Goal: Task Accomplishment & Management: Complete application form

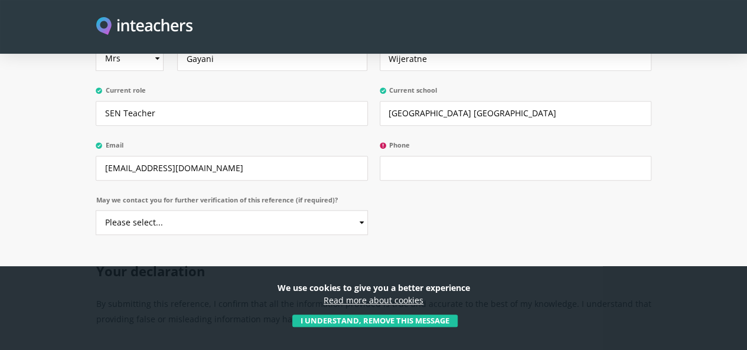
scroll to position [509, 0]
click at [423, 180] on input "Phone" at bounding box center [516, 167] width 272 height 25
type input "0"
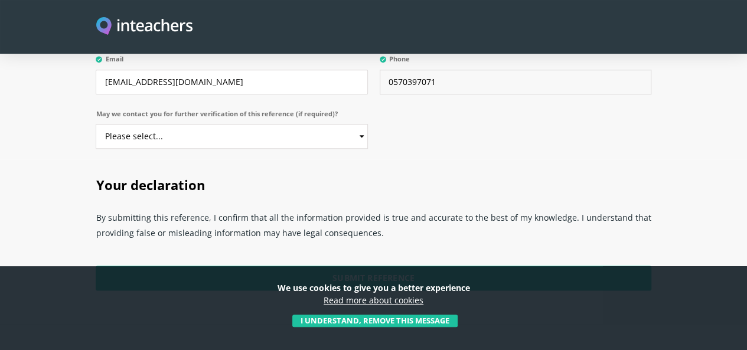
scroll to position [595, 0]
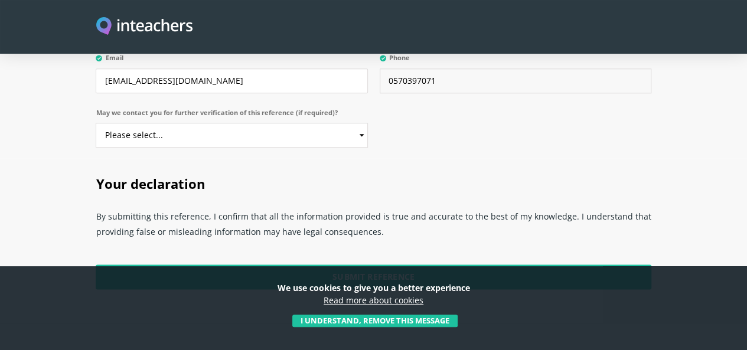
type input "0570397071"
click at [358, 148] on select "Please select... Yes No" at bounding box center [232, 135] width 272 height 25
select select "Yes"
click at [96, 145] on select "Please select... Yes No" at bounding box center [232, 135] width 272 height 25
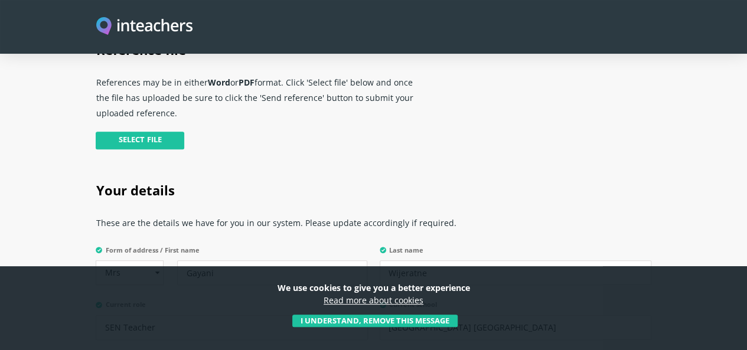
scroll to position [293, 0]
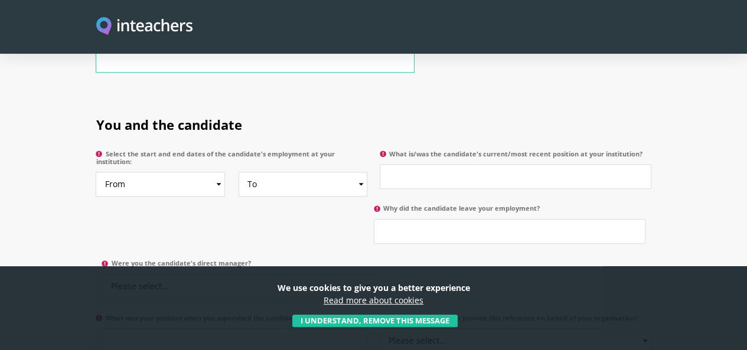
scroll to position [567, 0]
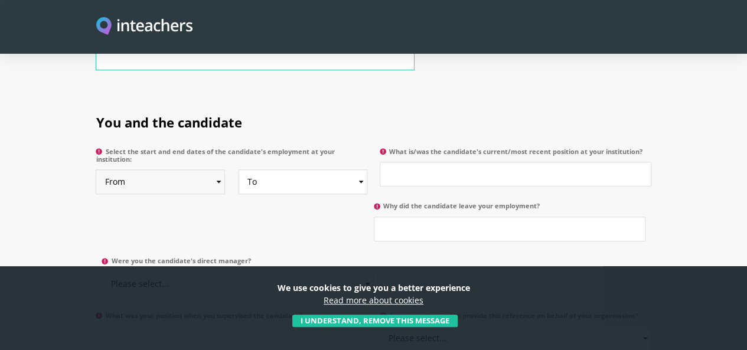
click at [187, 170] on select "From 2025 2024 2023 2022 2021 2020 2019 2018 2017 2016 2015 2014 2013 2012 2011…" at bounding box center [160, 182] width 129 height 25
select select "2022"
click at [96, 170] on select "From 2025 2024 2023 2022 2021 2020 2019 2018 2017 2016 2015 2014 2013 2012 2011…" at bounding box center [160, 182] width 129 height 25
click at [360, 170] on select "To Currently 2025 2024 2023 2022 2021 2020 2019 2018 2017 2016 2015 2014 2013 2…" at bounding box center [303, 182] width 129 height 25
select select
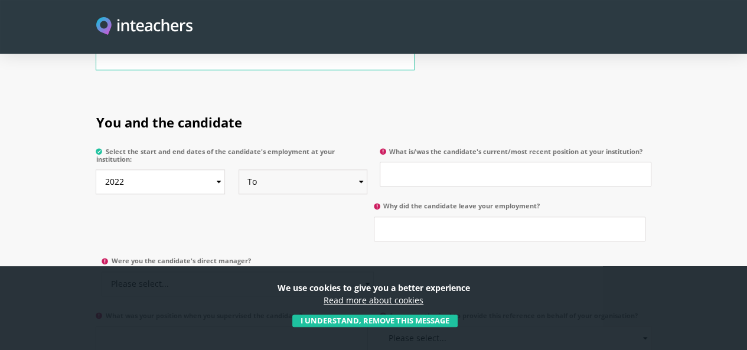
click at [239, 170] on select "To Currently 2025 2024 2023 2022 2021 2020 2019 2018 2017 2016 2015 2014 2013 2…" at bounding box center [303, 182] width 129 height 25
click at [428, 162] on input "What is/was the candidate's current/most recent position at your institution?" at bounding box center [516, 174] width 272 height 25
type input "Learning Support Assistant"
click at [374, 217] on input "Why did the candidate leave your employment?" at bounding box center [510, 229] width 272 height 25
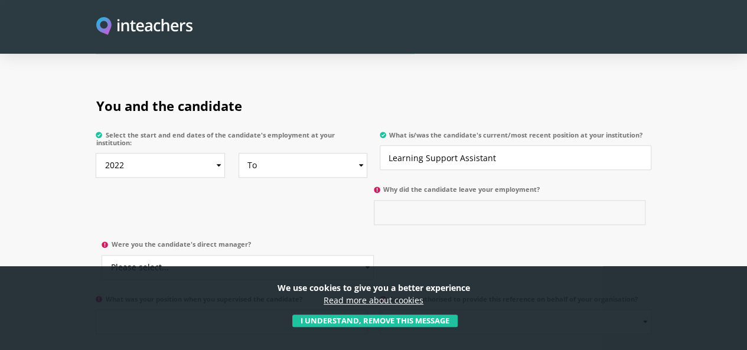
scroll to position [586, 0]
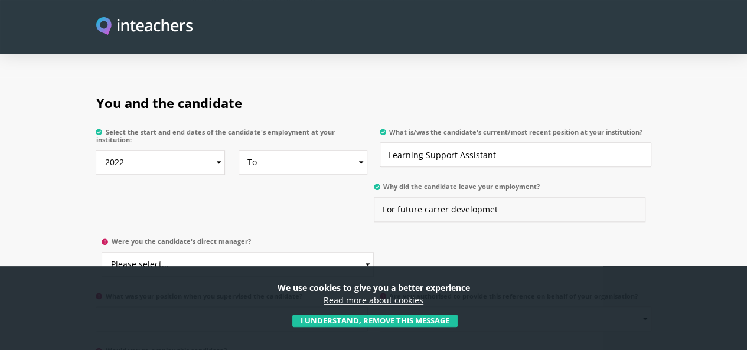
click at [374, 197] on input "For future carrer developmet" at bounding box center [510, 209] width 272 height 25
click at [374, 197] on input "For future career developmet" at bounding box center [510, 209] width 272 height 25
type input "For future career development"
click at [373, 252] on select "Please select... Yes No" at bounding box center [238, 264] width 272 height 25
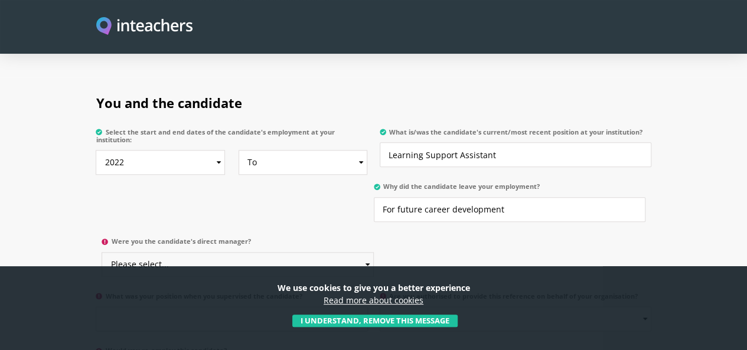
select select "No"
click at [373, 252] on select "Please select... Yes No" at bounding box center [238, 264] width 272 height 25
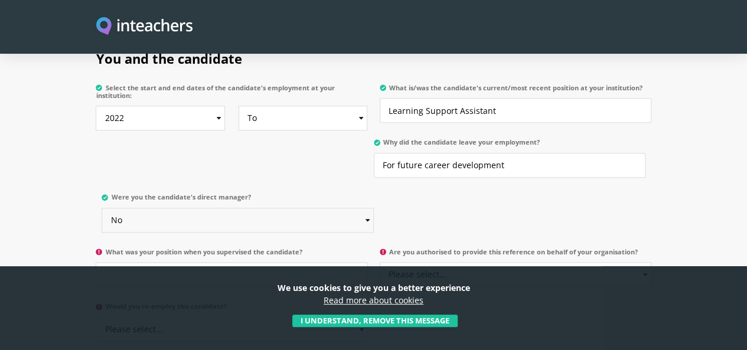
scroll to position [632, 0]
click at [120, 261] on input "What was your position when you supervised the candidate?" at bounding box center [232, 273] width 272 height 25
type input "SEN Teacher"
click at [468, 261] on select "Please select... Yes No" at bounding box center [516, 273] width 272 height 25
select select "Yes"
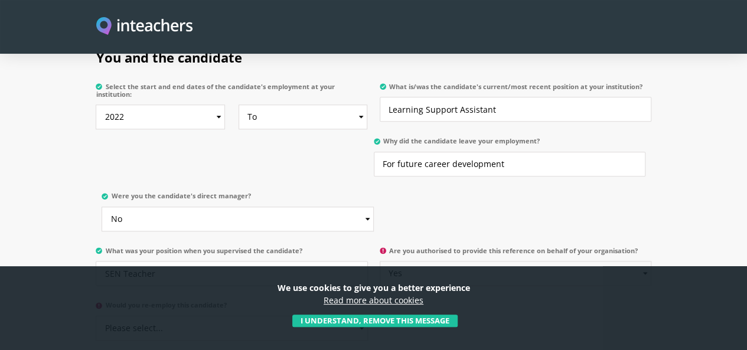
click at [380, 261] on select "Please select... Yes No" at bounding box center [516, 273] width 272 height 25
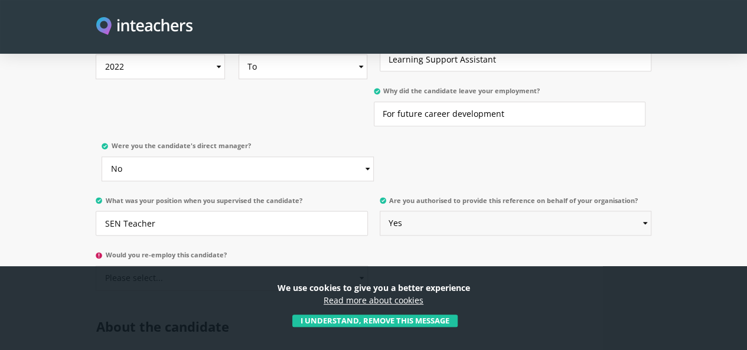
scroll to position [682, 0]
click at [295, 265] on select "Please select... Yes No" at bounding box center [232, 277] width 272 height 25
select select "Yes"
click at [96, 265] on select "Please select... Yes No" at bounding box center [232, 277] width 272 height 25
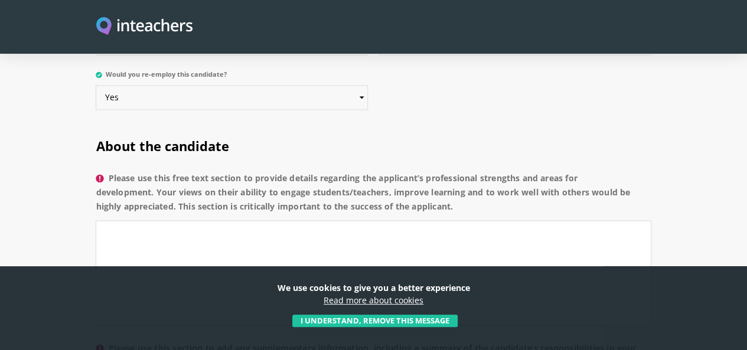
scroll to position [865, 0]
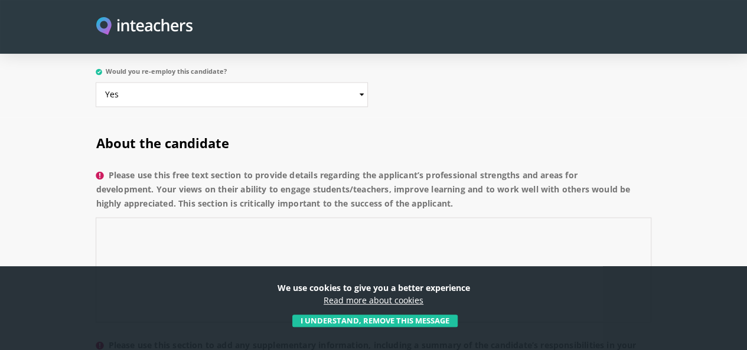
click at [96, 217] on textarea "Please use this free text section to provide details regarding the applicant’s …" at bounding box center [373, 269] width 555 height 105
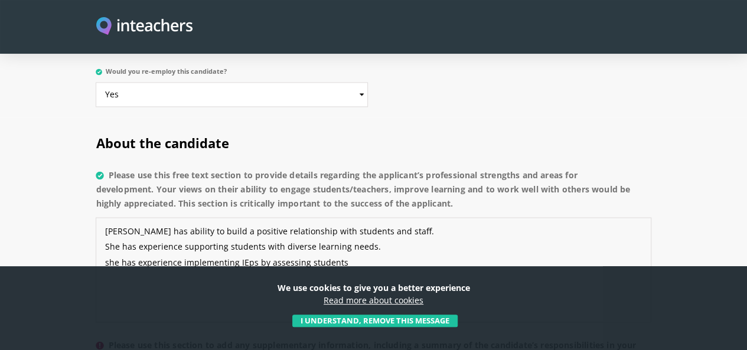
click at [193, 217] on textarea "[PERSON_NAME] has ability to build a positive relationship with students and st…" at bounding box center [373, 269] width 555 height 105
click at [292, 217] on textarea "[PERSON_NAME] has ability to build a positive relationship with students and st…" at bounding box center [373, 269] width 555 height 105
click at [326, 217] on textarea "[PERSON_NAME] has ability to build a positive relationship with students and st…" at bounding box center [373, 269] width 555 height 105
click at [337, 217] on textarea "[PERSON_NAME] has ability to build a positive relationship with students and st…" at bounding box center [373, 269] width 555 height 105
click at [300, 217] on textarea "[PERSON_NAME] has ability to build a positive relationship with students and st…" at bounding box center [373, 269] width 555 height 105
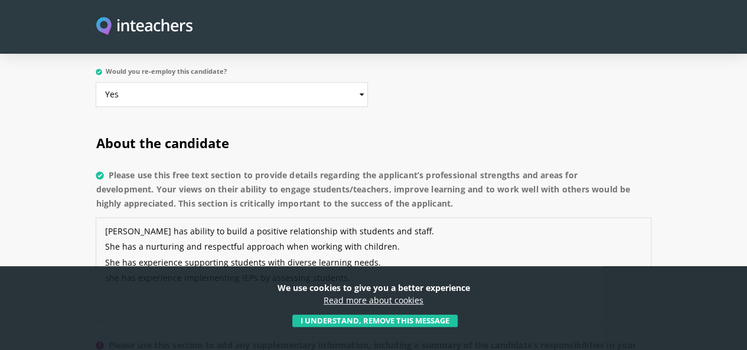
click at [337, 217] on textarea "[PERSON_NAME] has ability to build a positive relationship with students and st…" at bounding box center [373, 269] width 555 height 105
click at [301, 219] on textarea "[PERSON_NAME] has ability to build a positive relationship with students and st…" at bounding box center [373, 269] width 555 height 105
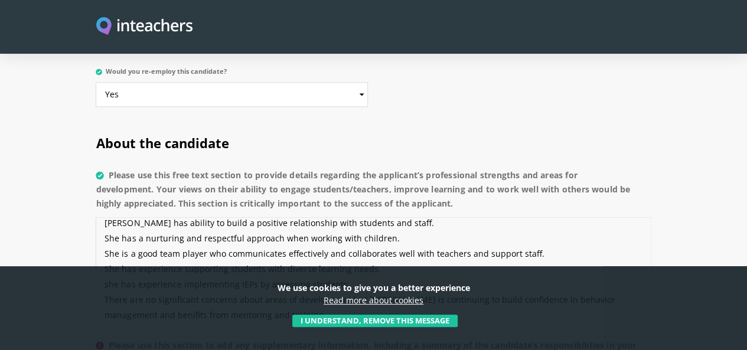
scroll to position [50, 0]
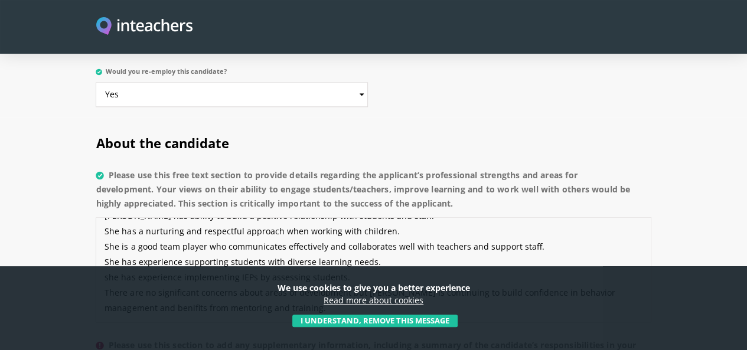
click at [586, 217] on textarea "[PERSON_NAME] has ability to build a positive relationship with students and st…" at bounding box center [373, 269] width 555 height 105
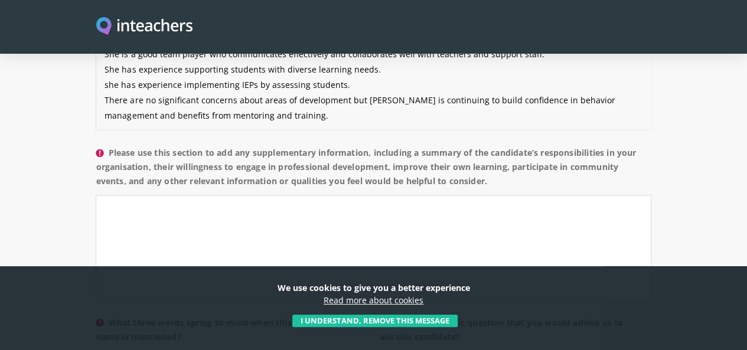
scroll to position [1059, 0]
type textarea "[PERSON_NAME] has ability to build a positive relationship with students and st…"
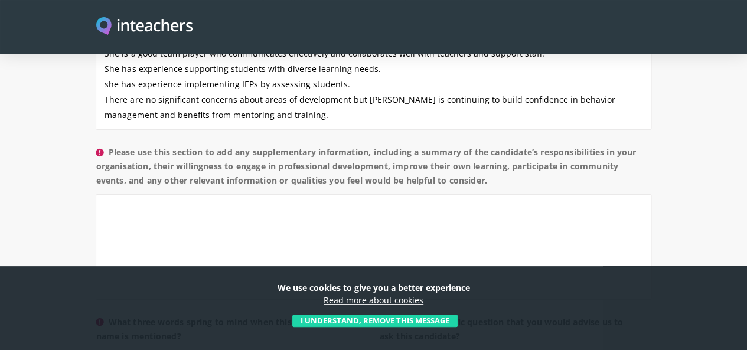
click at [388, 315] on button "I understand, remove this message" at bounding box center [374, 321] width 165 height 13
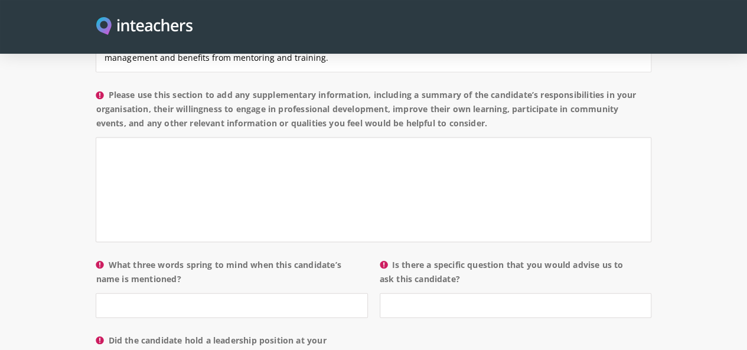
scroll to position [1117, 0]
click at [96, 292] on input "What three words spring to mind when this candidate’s name is mentioned?" at bounding box center [232, 304] width 272 height 25
type input "good team member, loyal, and hardworking"
click at [427, 292] on input "Is there a specific question that you would advise us to ask this candidate?" at bounding box center [516, 304] width 272 height 25
type input "n"
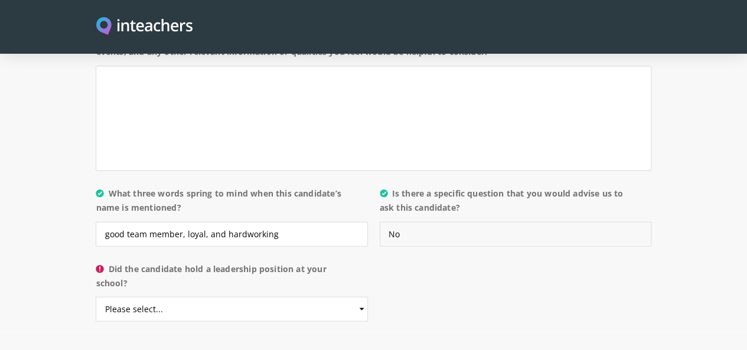
scroll to position [1187, 0]
type input "No"
click at [363, 297] on select "Please select... Yes No" at bounding box center [232, 309] width 272 height 25
select select "No"
click at [96, 297] on select "Please select... Yes No" at bounding box center [232, 309] width 272 height 25
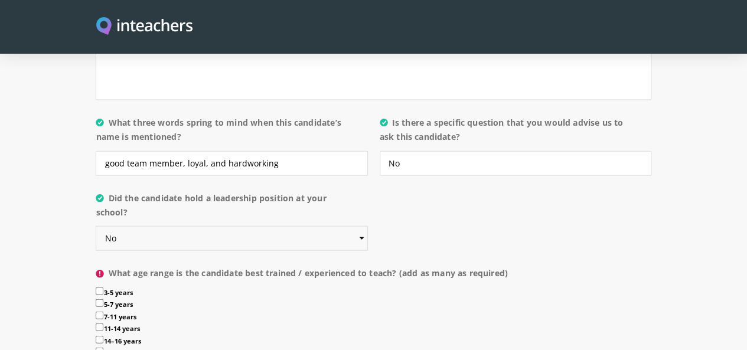
scroll to position [1261, 0]
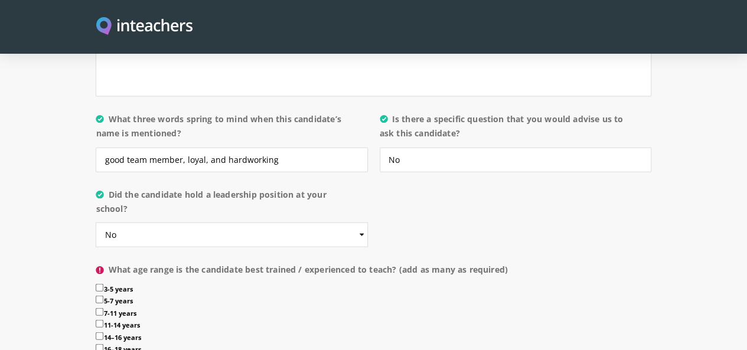
click at [96, 296] on input "5-7 years" at bounding box center [100, 300] width 8 height 8
checkbox input "true"
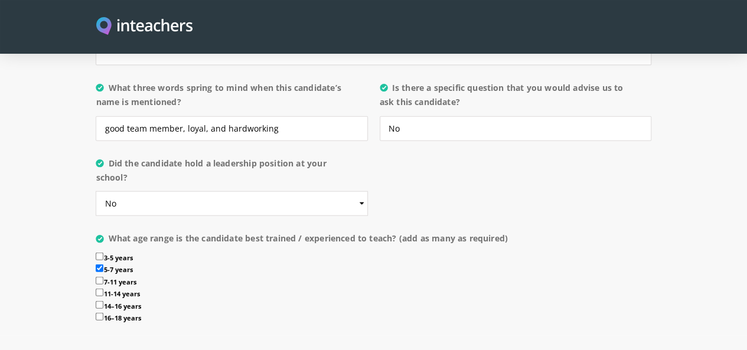
scroll to position [1293, 0]
click at [96, 252] on input "3-5 years" at bounding box center [100, 256] width 8 height 8
checkbox input "true"
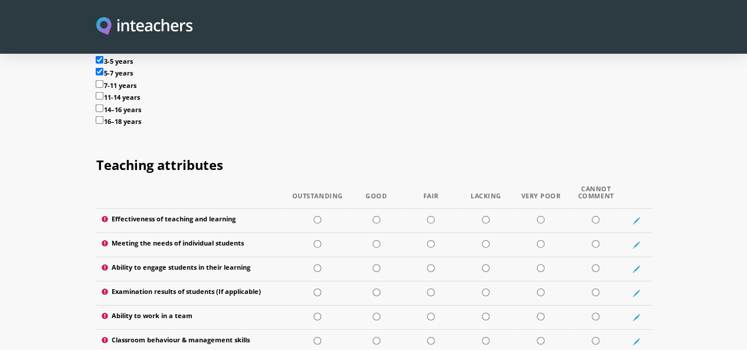
scroll to position [1493, 0]
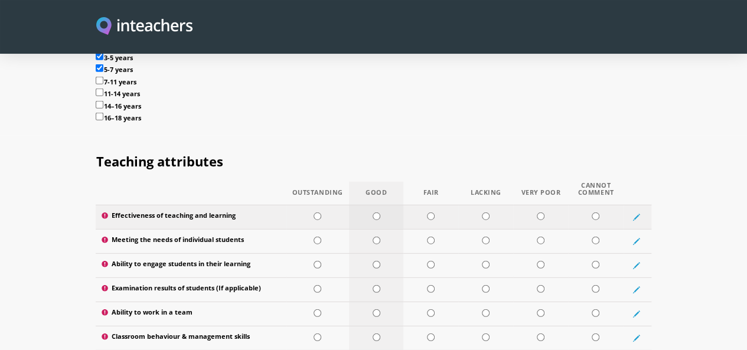
click at [376, 213] on input "radio" at bounding box center [377, 217] width 8 height 8
radio input "true"
click at [375, 237] on input "radio" at bounding box center [377, 241] width 8 height 8
radio input "true"
click at [373, 261] on input "radio" at bounding box center [377, 265] width 8 height 8
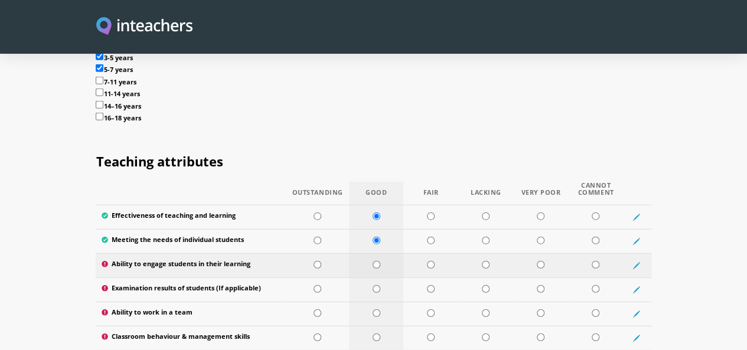
radio input "true"
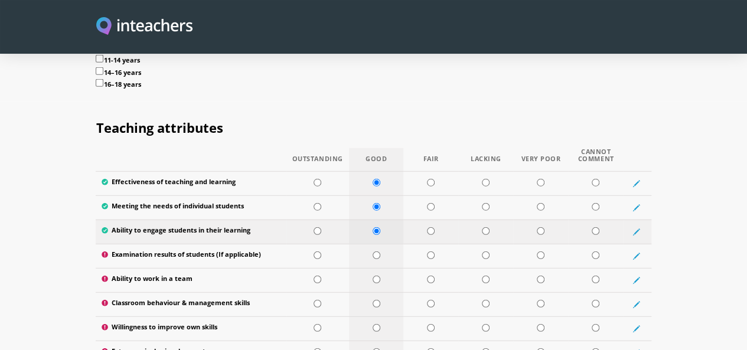
scroll to position [1527, 0]
click at [373, 251] on input "radio" at bounding box center [377, 255] width 8 height 8
radio input "true"
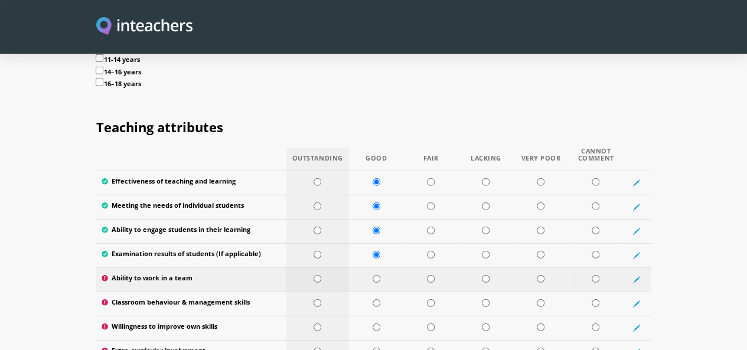
click at [314, 275] on input "radio" at bounding box center [318, 279] width 8 height 8
radio input "true"
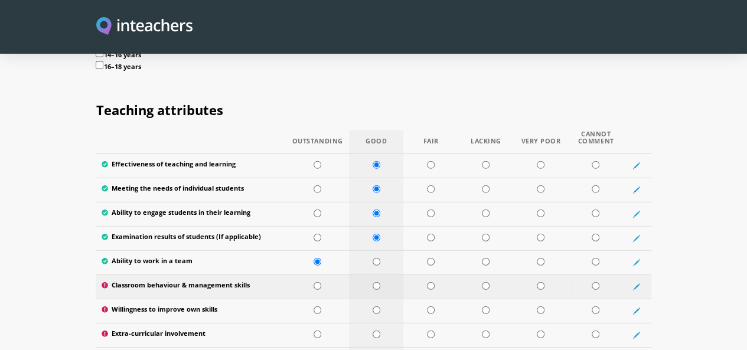
scroll to position [1568, 0]
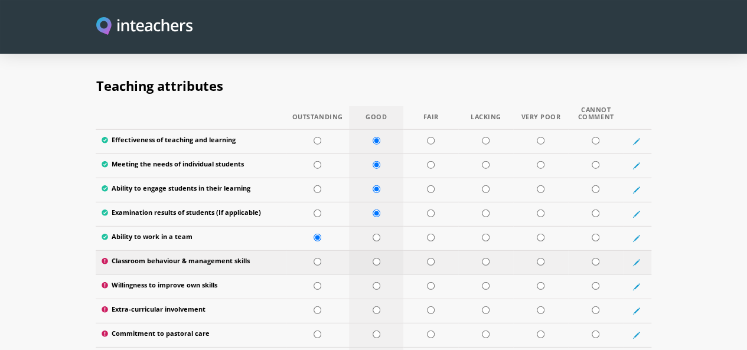
click at [373, 258] on input "radio" at bounding box center [377, 262] width 8 height 8
radio input "true"
click at [314, 282] on input "radio" at bounding box center [318, 286] width 8 height 8
radio input "true"
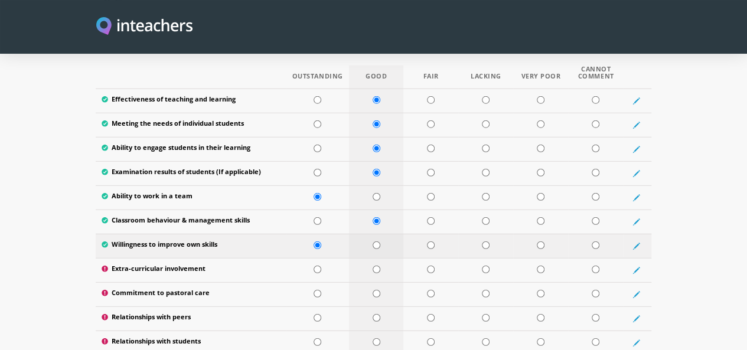
scroll to position [1610, 0]
click at [373, 265] on input "radio" at bounding box center [377, 269] width 8 height 8
radio input "true"
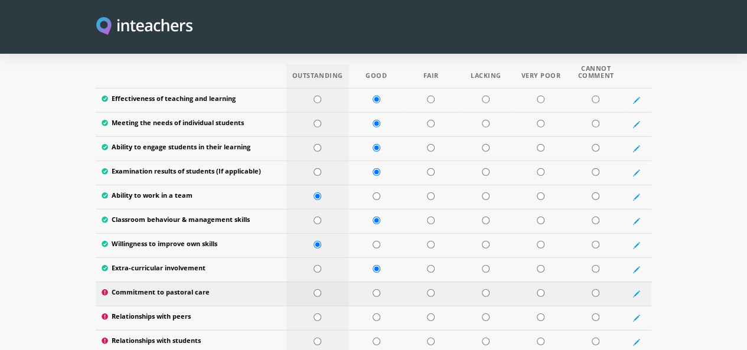
click at [314, 289] on input "radio" at bounding box center [318, 293] width 8 height 8
radio input "true"
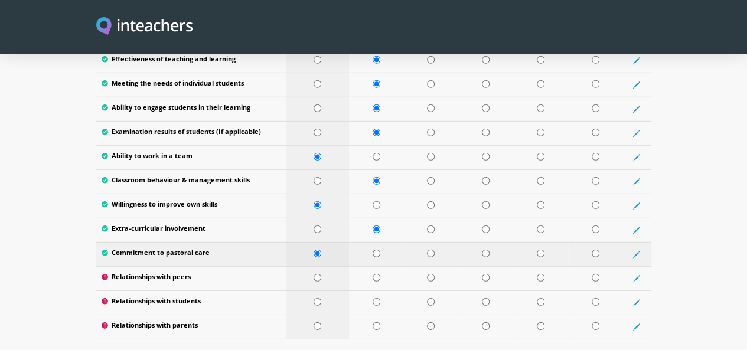
scroll to position [1651, 0]
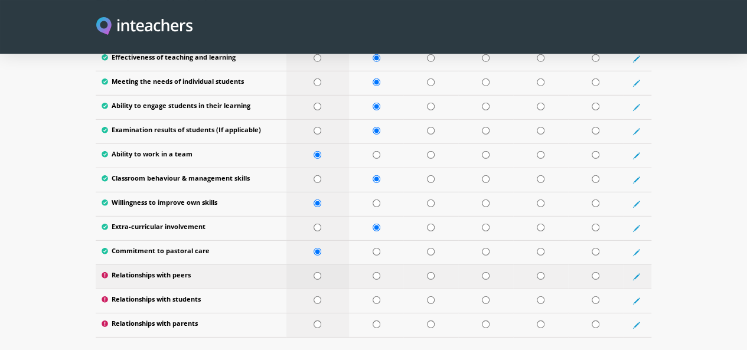
click at [314, 272] on input "radio" at bounding box center [318, 276] width 8 height 8
radio input "true"
click at [314, 297] on input "radio" at bounding box center [318, 301] width 8 height 8
radio input "true"
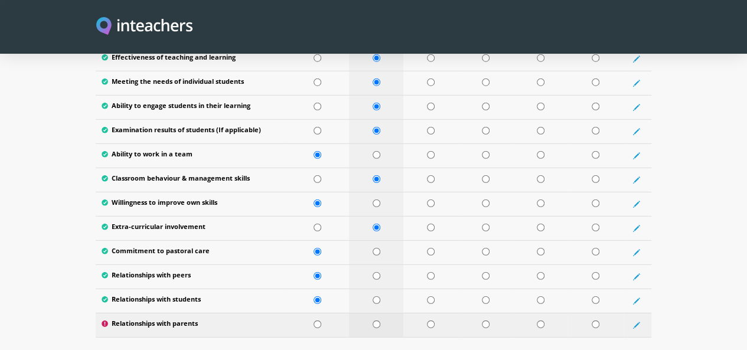
click at [373, 321] on input "radio" at bounding box center [377, 325] width 8 height 8
radio input "true"
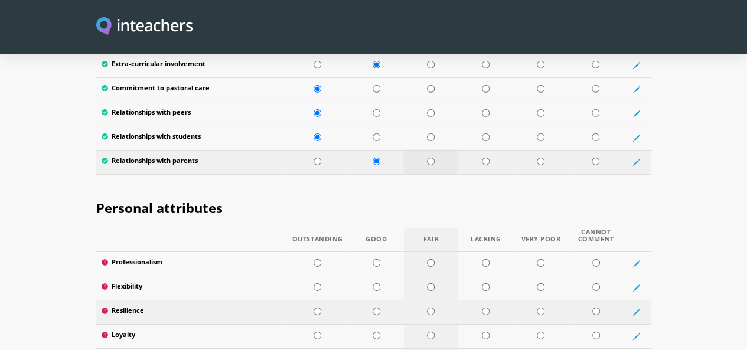
scroll to position [1815, 0]
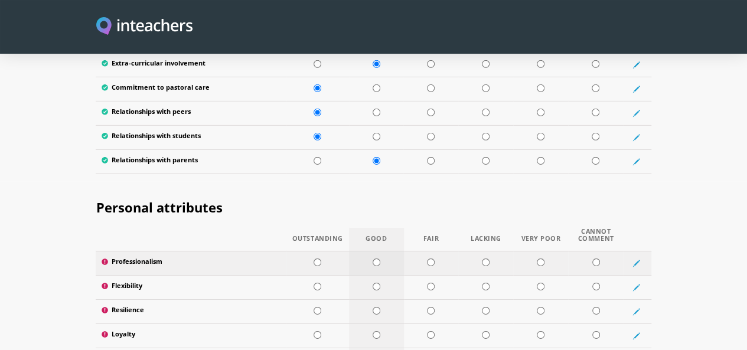
click at [373, 259] on input "radio" at bounding box center [377, 263] width 8 height 8
radio input "true"
click at [373, 283] on input "radio" at bounding box center [377, 287] width 8 height 8
radio input "true"
click at [373, 307] on input "radio" at bounding box center [377, 311] width 8 height 8
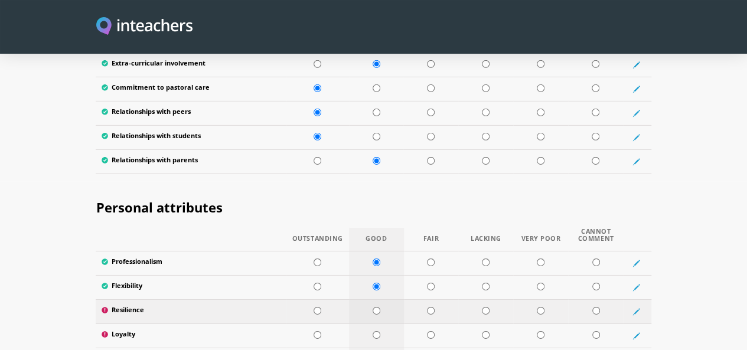
radio input "true"
click at [314, 331] on input "radio" at bounding box center [318, 335] width 8 height 8
radio input "true"
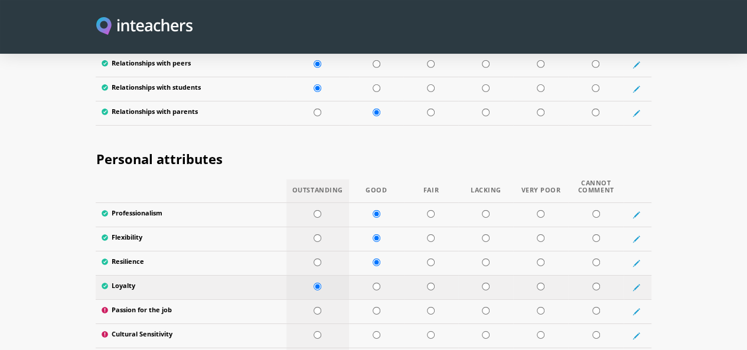
scroll to position [1878, 0]
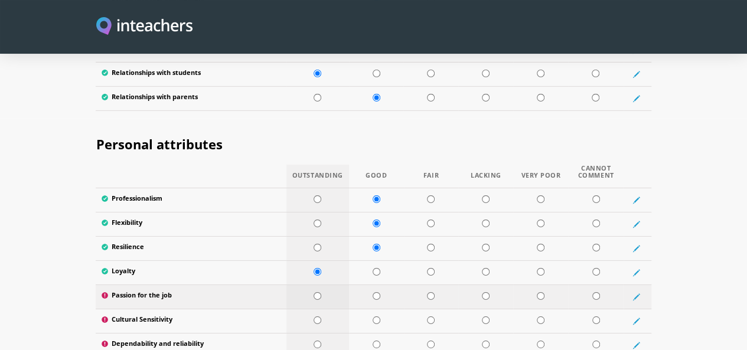
click at [314, 292] on input "radio" at bounding box center [318, 296] width 8 height 8
radio input "true"
click at [314, 317] on input "radio" at bounding box center [318, 321] width 8 height 8
radio input "true"
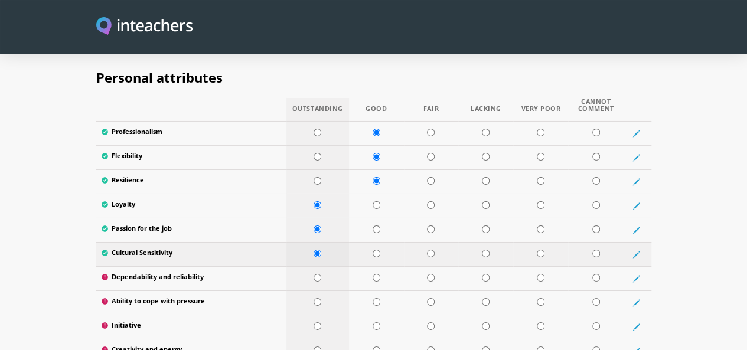
scroll to position [1947, 0]
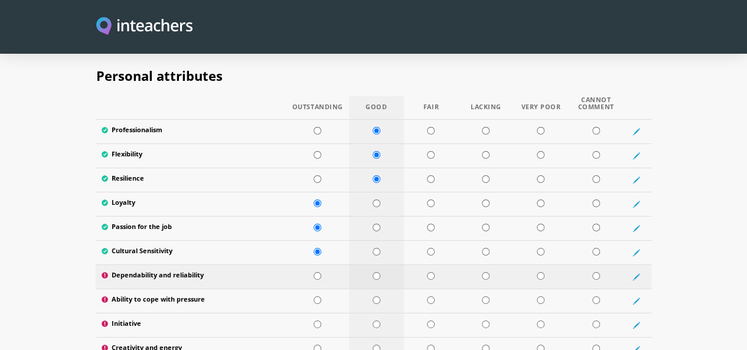
click at [373, 272] on input "radio" at bounding box center [377, 276] width 8 height 8
radio input "true"
click at [373, 297] on input "radio" at bounding box center [377, 301] width 8 height 8
radio input "true"
click at [373, 321] on input "radio" at bounding box center [377, 325] width 8 height 8
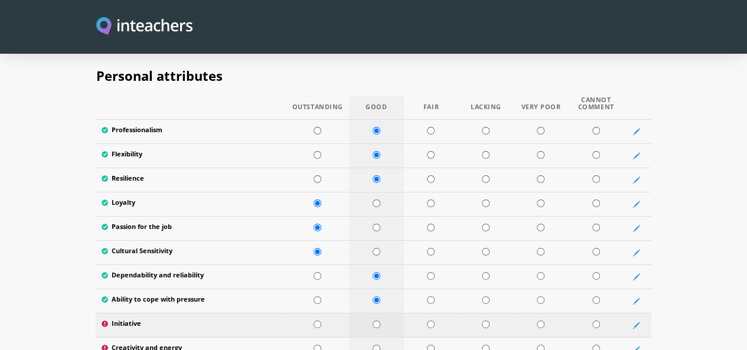
radio input "true"
click at [314, 345] on input "radio" at bounding box center [318, 349] width 8 height 8
radio input "true"
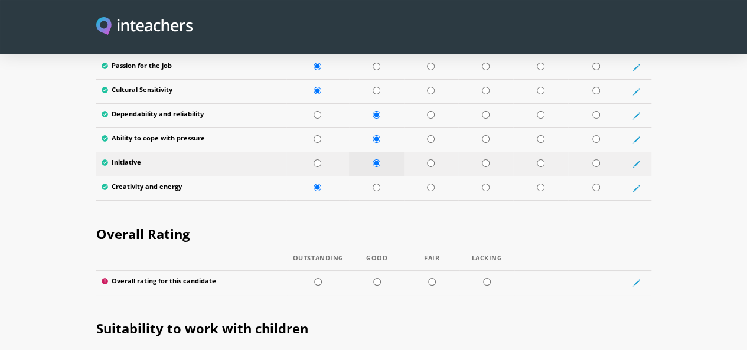
scroll to position [2108, 0]
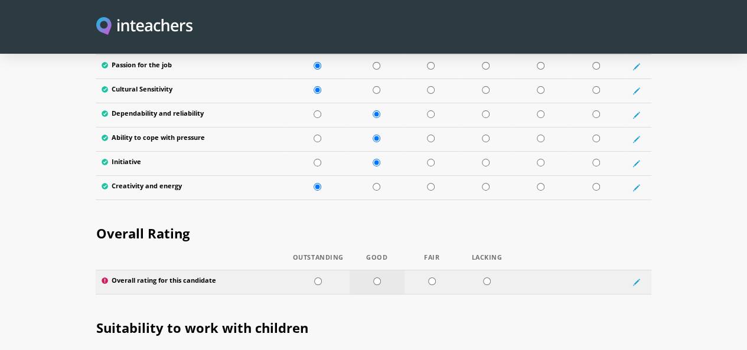
click at [373, 278] on input "radio" at bounding box center [377, 282] width 8 height 8
radio input "true"
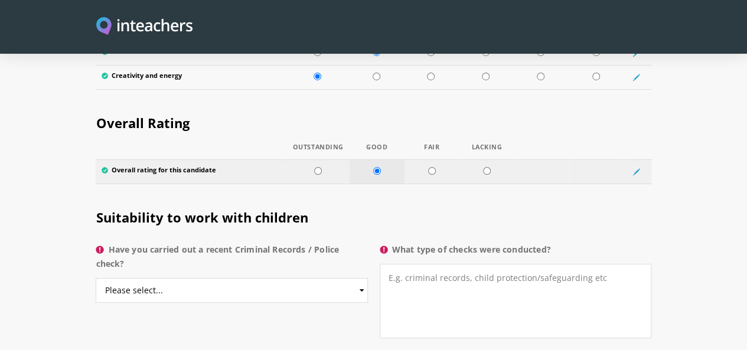
scroll to position [2219, 0]
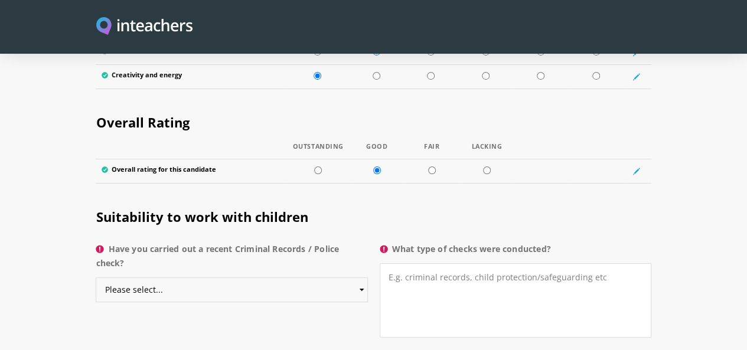
click at [360, 278] on select "Please select... Yes No Do not know" at bounding box center [232, 290] width 272 height 25
click at [96, 278] on select "Please select... Yes No Do not know" at bounding box center [232, 290] width 272 height 25
click at [357, 278] on select "Please select... Yes No Do not know" at bounding box center [232, 290] width 272 height 25
select select "Yes"
click at [96, 278] on select "Please select... Yes No Do not know" at bounding box center [232, 290] width 272 height 25
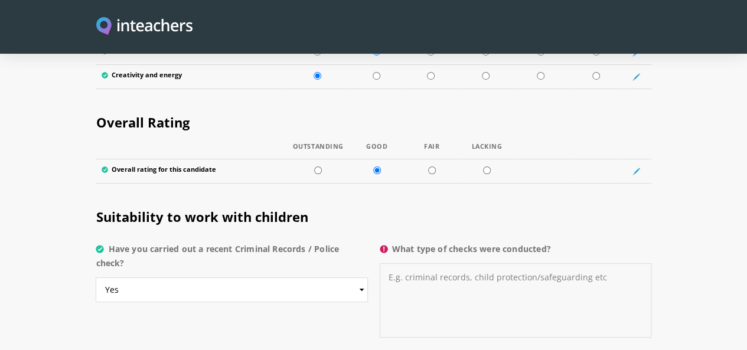
click at [429, 263] on textarea "What type of checks were conducted?" at bounding box center [516, 300] width 272 height 74
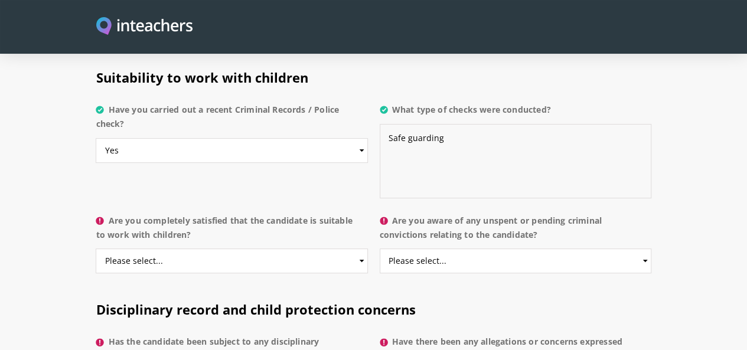
scroll to position [2359, 0]
type textarea "Safe guarding"
click at [358, 248] on select "Please select... Yes No Do not know" at bounding box center [232, 260] width 272 height 25
select select "Yes"
click at [96, 248] on select "Please select... Yes No Do not know" at bounding box center [232, 260] width 272 height 25
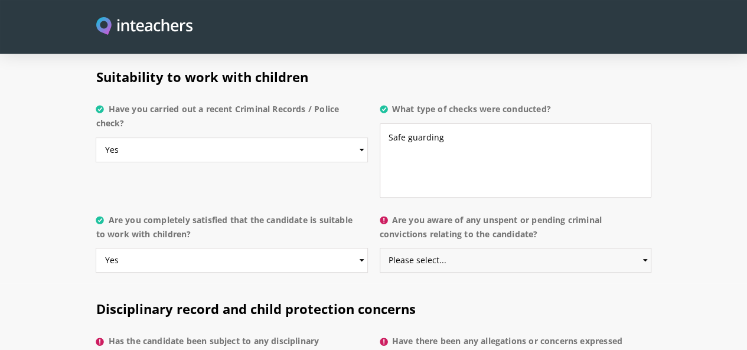
click at [419, 248] on select "Please select... Yes No Do not know" at bounding box center [516, 260] width 272 height 25
select select "No"
click at [380, 248] on select "Please select... Yes No Do not know" at bounding box center [516, 260] width 272 height 25
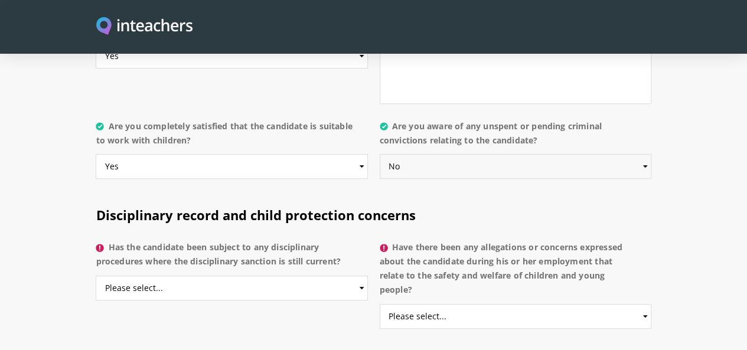
scroll to position [2459, 0]
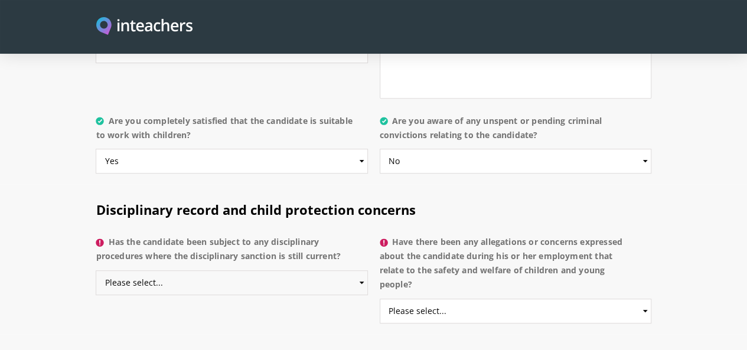
click at [362, 271] on select "Please select... Yes No Do not know" at bounding box center [232, 283] width 272 height 25
select select "No"
click at [96, 271] on select "Please select... Yes No Do not know" at bounding box center [232, 283] width 272 height 25
click at [442, 299] on select "Please select... Yes No Do not know" at bounding box center [516, 311] width 272 height 25
select select "No"
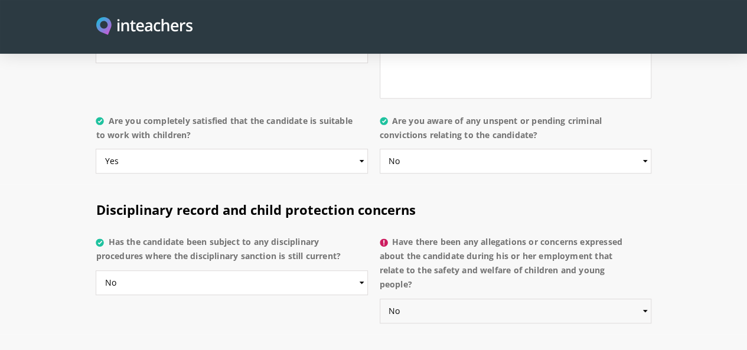
click at [380, 299] on select "Please select... Yes No Do not know" at bounding box center [516, 311] width 272 height 25
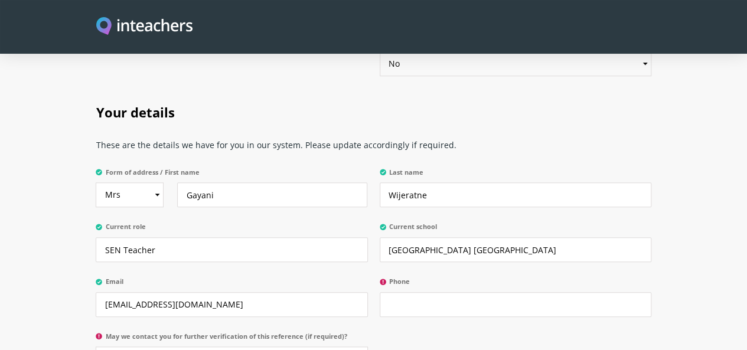
scroll to position [2729, 0]
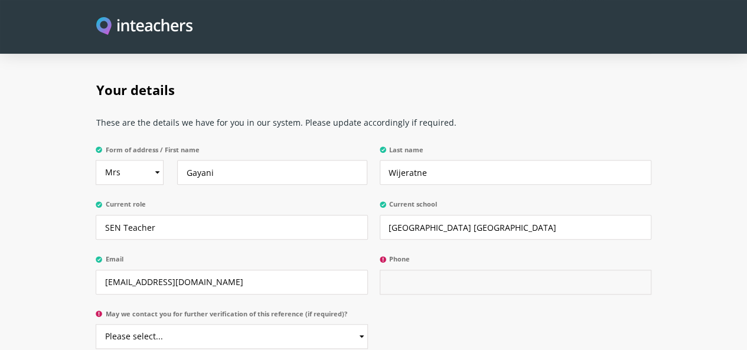
click at [414, 270] on input "Phone" at bounding box center [516, 282] width 272 height 25
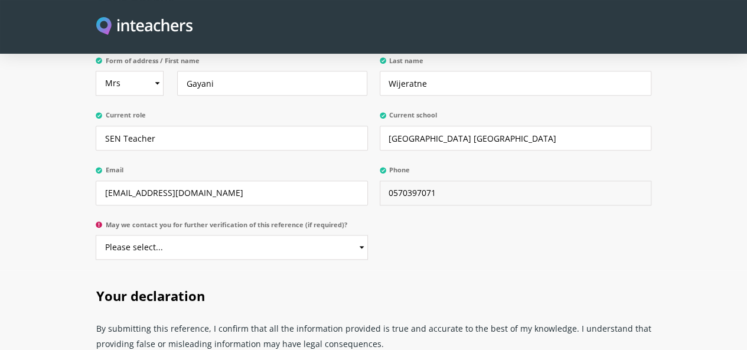
scroll to position [2818, 0]
type input "0570397071"
click at [362, 235] on select "Please select... Yes No" at bounding box center [232, 247] width 272 height 25
select select "Yes"
click at [96, 235] on select "Please select... Yes No" at bounding box center [232, 247] width 272 height 25
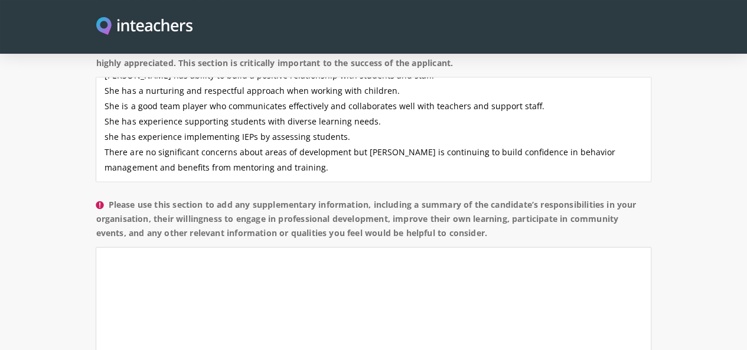
scroll to position [1005, 0]
click at [102, 248] on textarea "Please use this section to add any supplementary information, including a summa…" at bounding box center [373, 300] width 555 height 105
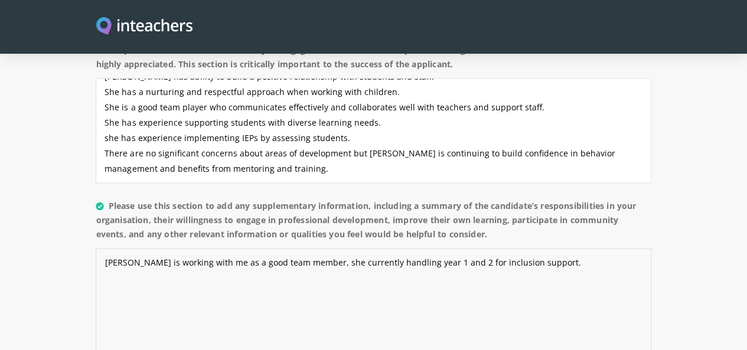
click at [247, 248] on textarea "[PERSON_NAME] is working with me as a good team member, she currently handling …" at bounding box center [373, 300] width 555 height 105
click at [284, 248] on textarea "[PERSON_NAME] is working with me as a good team member and, she currently handl…" at bounding box center [373, 300] width 555 height 105
click at [362, 248] on textarea "[PERSON_NAME] is working with me as a good team member and, she is currently ha…" at bounding box center [373, 300] width 555 height 105
click at [525, 248] on textarea "[PERSON_NAME] is working with me as a good team member and, she is currently wo…" at bounding box center [373, 300] width 555 height 105
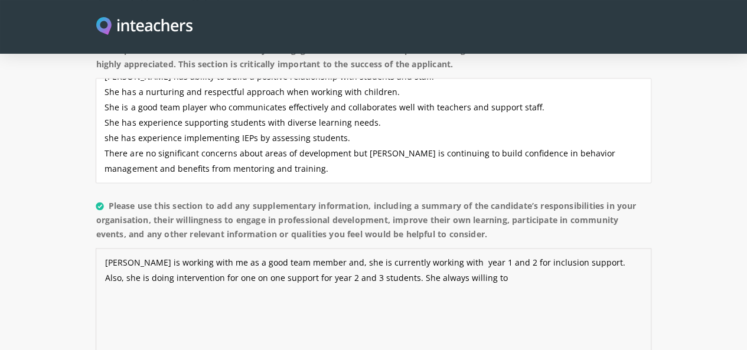
click at [200, 248] on textarea "[PERSON_NAME] is working with me as a good team member and, she is currently wo…" at bounding box center [373, 300] width 555 height 105
click at [274, 248] on textarea "[PERSON_NAME] is working with me as a good team member and, she is currently wo…" at bounding box center [373, 300] width 555 height 105
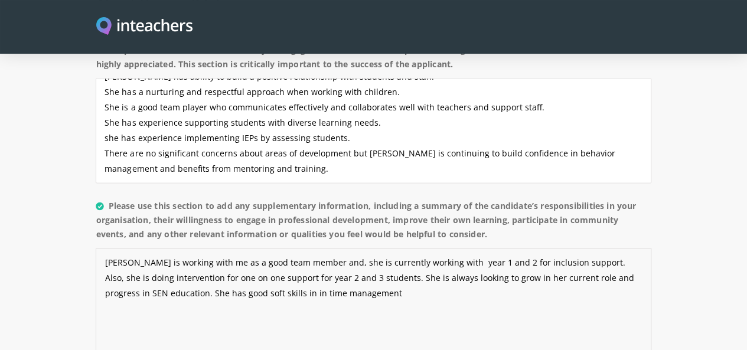
click at [598, 248] on textarea "[PERSON_NAME] is working with me as a good team member and, she is currently wo…" at bounding box center [373, 300] width 555 height 105
click at [651, 248] on textarea "[PERSON_NAME] is working with me as a good team member and, she is currently wo…" at bounding box center [373, 300] width 555 height 105
click at [188, 248] on textarea "[PERSON_NAME] is working with me as a good team member and, she is currently wo…" at bounding box center [373, 300] width 555 height 105
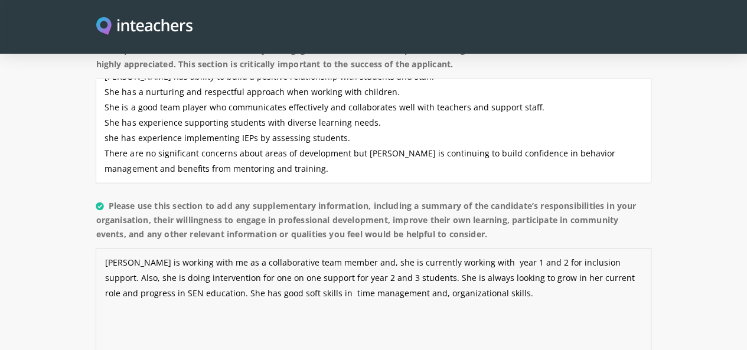
click at [156, 248] on textarea "[PERSON_NAME] is working with me as a collaborative team member and, she is cur…" at bounding box center [373, 300] width 555 height 105
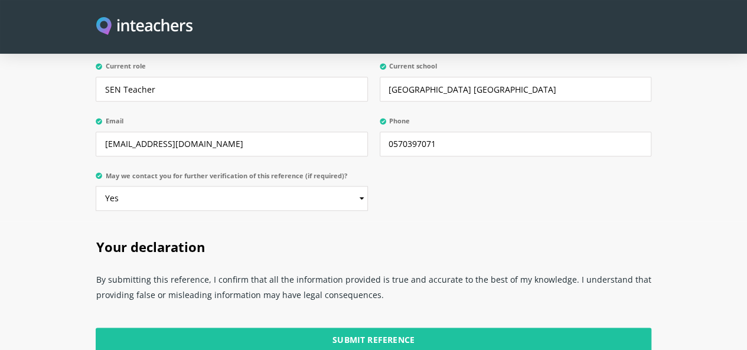
scroll to position [2870, 0]
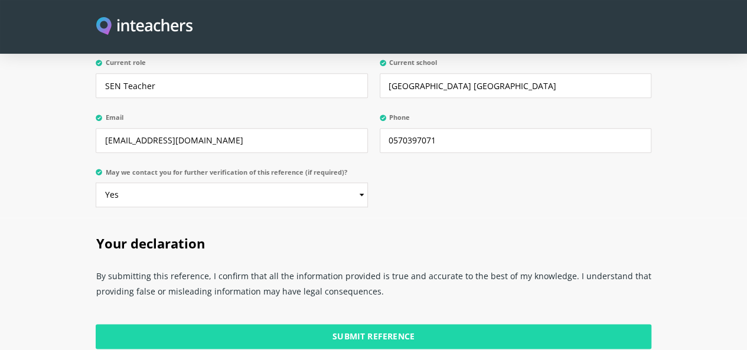
type textarea "[PERSON_NAME] is working with me as a collaborative team member and, she is cur…"
click at [434, 324] on input "Submit Reference" at bounding box center [373, 336] width 555 height 25
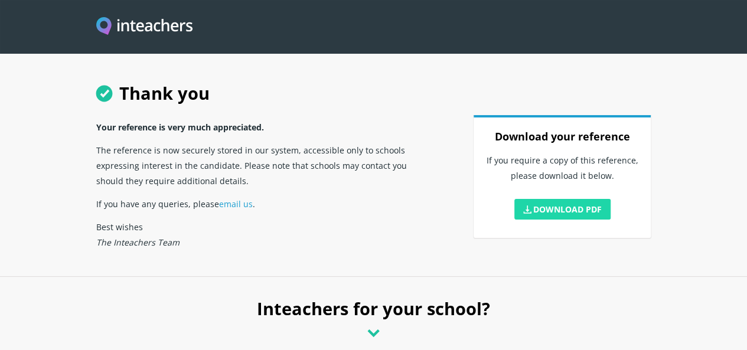
click at [604, 220] on link "Download PDF" at bounding box center [563, 209] width 97 height 21
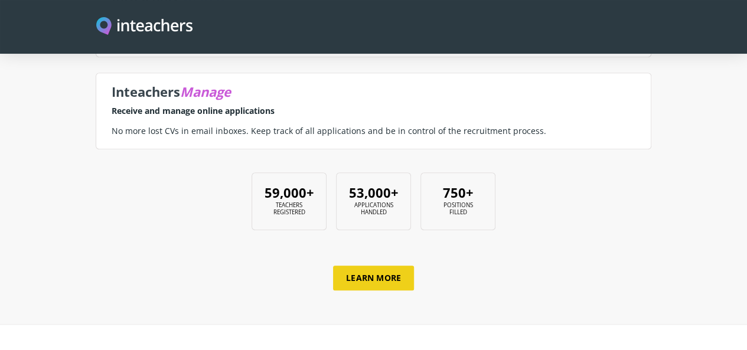
scroll to position [561, 0]
